Goal: Communication & Community: Answer question/provide support

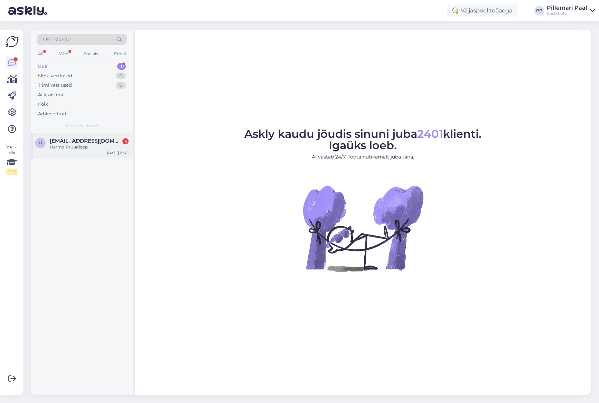
click at [83, 143] on span "[EMAIL_ADDRESS][DOMAIN_NAME]" at bounding box center [86, 141] width 72 height 6
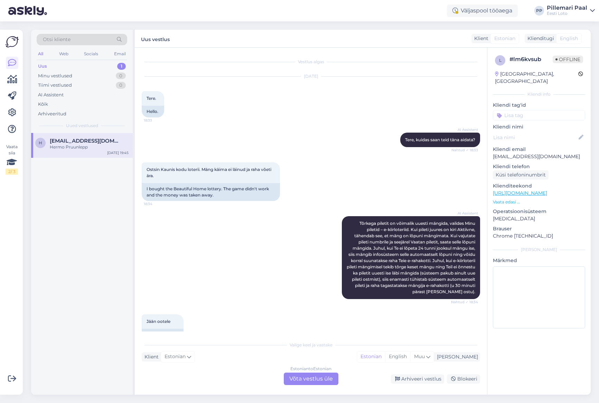
scroll to position [308, 0]
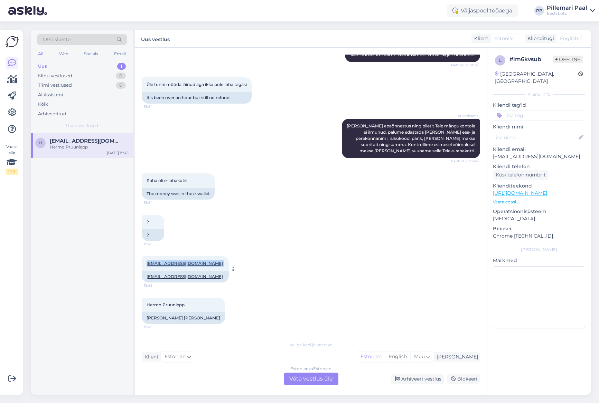
drag, startPoint x: 214, startPoint y: 264, endPoint x: 145, endPoint y: 263, distance: 68.8
click at [143, 263] on div "hermo.pruunlepp@gmail.com 19:45" at bounding box center [185, 264] width 87 height 15
copy span "[EMAIL_ADDRESS][DOMAIN_NAME]"
click at [312, 380] on div "Estonian to Estonian Võta vestlus üle" at bounding box center [311, 379] width 55 height 12
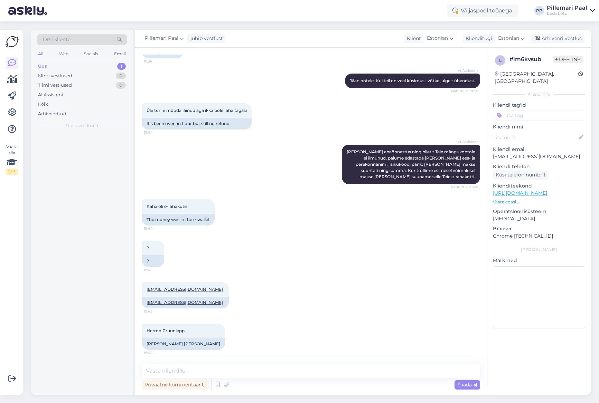
scroll to position [282, 0]
click at [237, 374] on textarea at bounding box center [311, 371] width 338 height 15
type textarea "N"
click at [233, 370] on textarea at bounding box center [311, 371] width 338 height 15
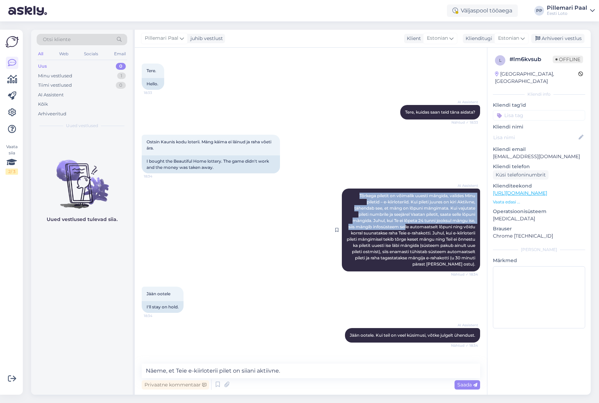
scroll to position [27, 0]
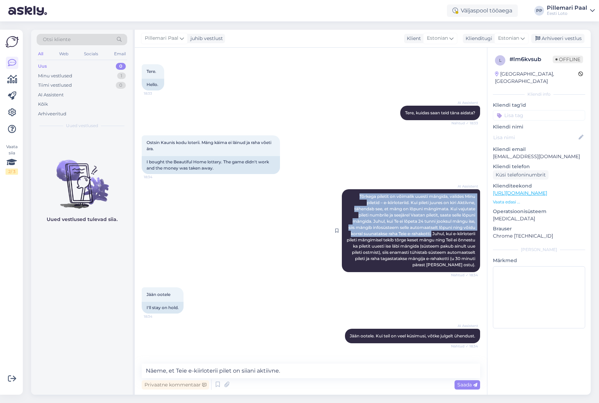
drag, startPoint x: 357, startPoint y: 189, endPoint x: 449, endPoint y: 232, distance: 100.9
click at [449, 232] on span "Tõrkega piletit on võimalik uuesti mängida, valides Minu piletid – e-kiirloteri…" at bounding box center [412, 231] width 130 height 74
copy span "Tõrkega piletit on võimalik uuesti mängida, valides Minu piletid – e-kiirloteri…"
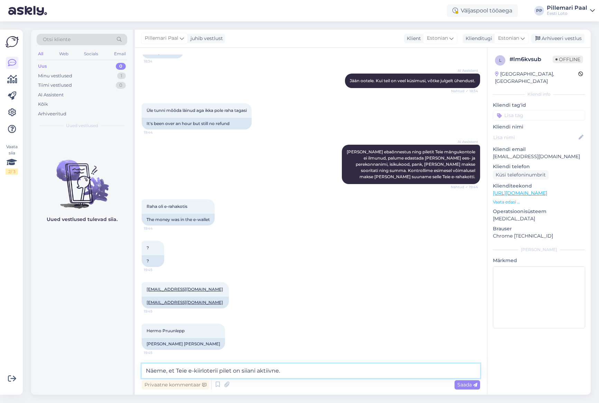
click at [291, 375] on textarea "Näeme, et Teie e-kiirloterii pilet on siiani aktiivne." at bounding box center [311, 371] width 338 height 15
paste textarea "Tõrkega piletit on võimalik uuesti mängida, valides Minu piletid – e-kiirloteri…"
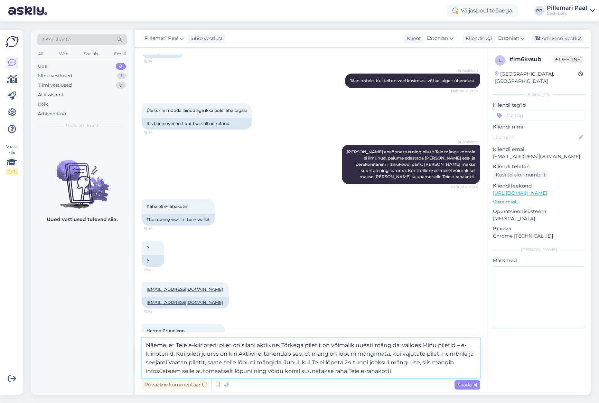
click at [424, 344] on textarea "Näeme, et Teie e-kiirloterii pilet on siiani aktiivne. Tõrkega piletit on võima…" at bounding box center [311, 358] width 338 height 40
click at [458, 345] on textarea "Näeme, et Teie e-kiirloterii pilet on siiani aktiivne. Tõrkega piletit on võima…" at bounding box center [311, 358] width 338 height 40
click at [466, 345] on textarea "Näeme, et Teie e-kiirloterii pilet on siiani aktiivne. Tõrkega piletit on võima…" at bounding box center [311, 358] width 338 height 40
click at [173, 355] on textarea "Näeme, et Teie e-kiirloterii pilet on siiani aktiivne. Tõrkega piletit on võima…" at bounding box center [311, 358] width 338 height 40
click at [176, 362] on textarea "Näeme, et Teie e-kiirloterii pilet on siiani aktiivne. Tõrkega piletit on võima…" at bounding box center [311, 358] width 338 height 40
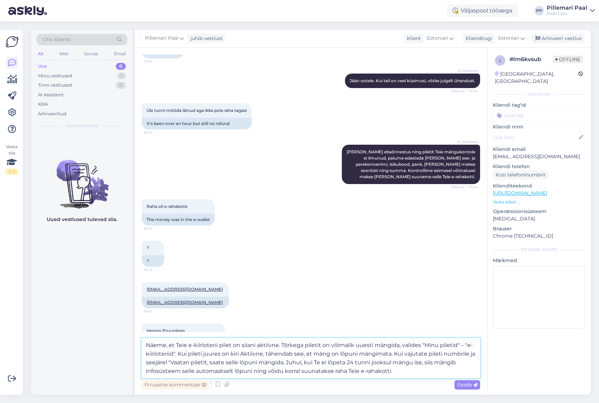
click at [213, 361] on textarea "Näeme, et Teie e-kiirloterii pilet on siiani aktiivne. Tõrkega piletit on võima…" at bounding box center [311, 358] width 338 height 40
type textarea "Näeme, et Teie e-kiirloterii pilet on siiani aktiivne. Tõrkega piletit on võima…"
click at [466, 384] on span "Saada" at bounding box center [467, 385] width 20 height 6
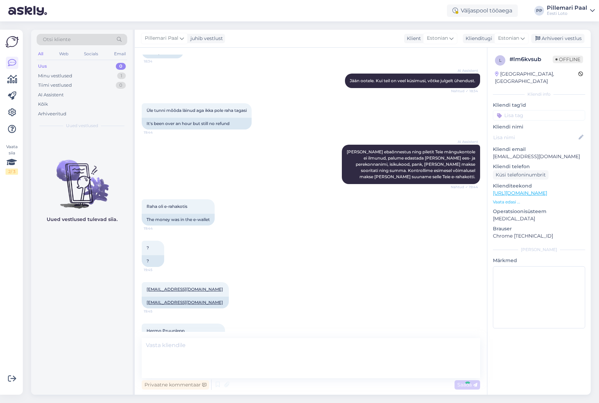
scroll to position [356, 0]
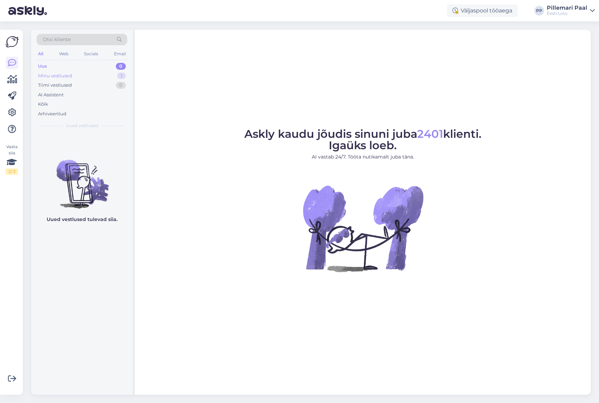
click at [72, 76] on div "Minu vestlused" at bounding box center [55, 76] width 34 height 7
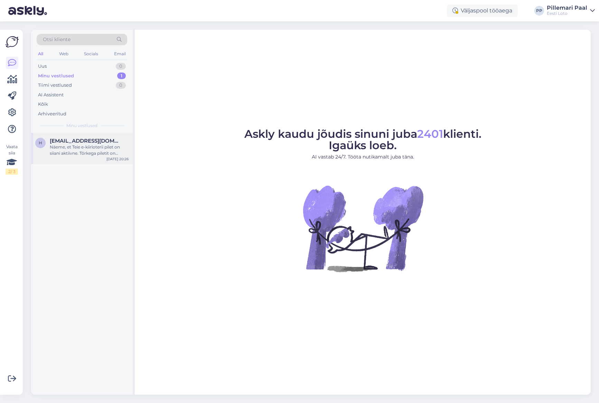
click at [90, 143] on span "[EMAIL_ADDRESS][DOMAIN_NAME]" at bounding box center [86, 141] width 72 height 6
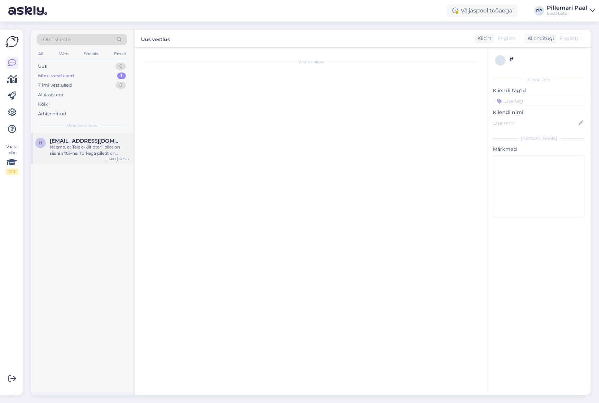
scroll to position [356, 0]
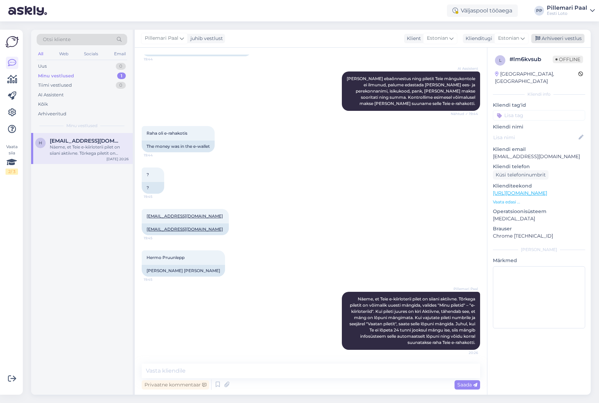
click at [554, 38] on div "Arhiveeri vestlus" at bounding box center [557, 38] width 53 height 9
